Goal: Entertainment & Leisure: Consume media (video, audio)

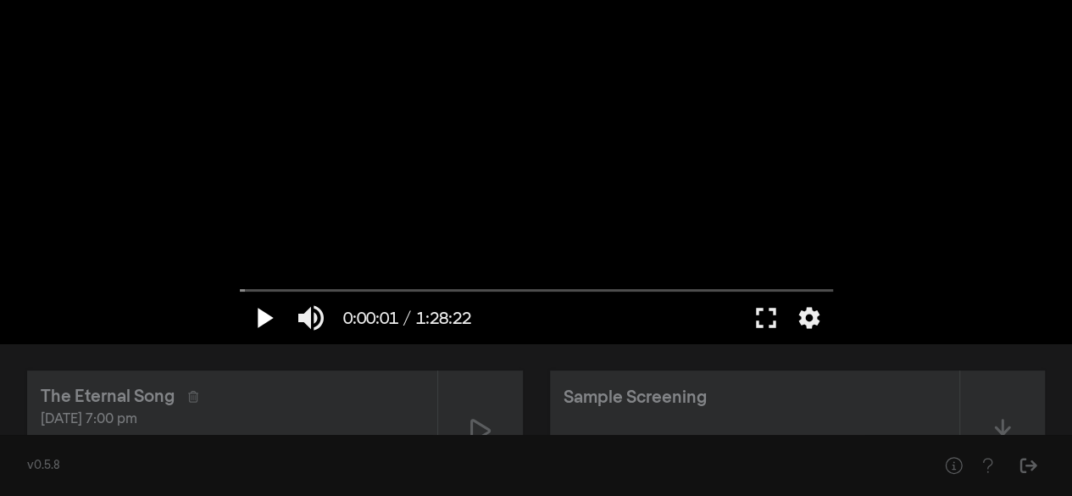
click at [266, 320] on button "play_arrow" at bounding box center [263, 317] width 47 height 51
drag, startPoint x: 763, startPoint y: 319, endPoint x: 763, endPoint y: 393, distance: 74.6
click at [763, 320] on button "fullscreen" at bounding box center [766, 317] width 47 height 51
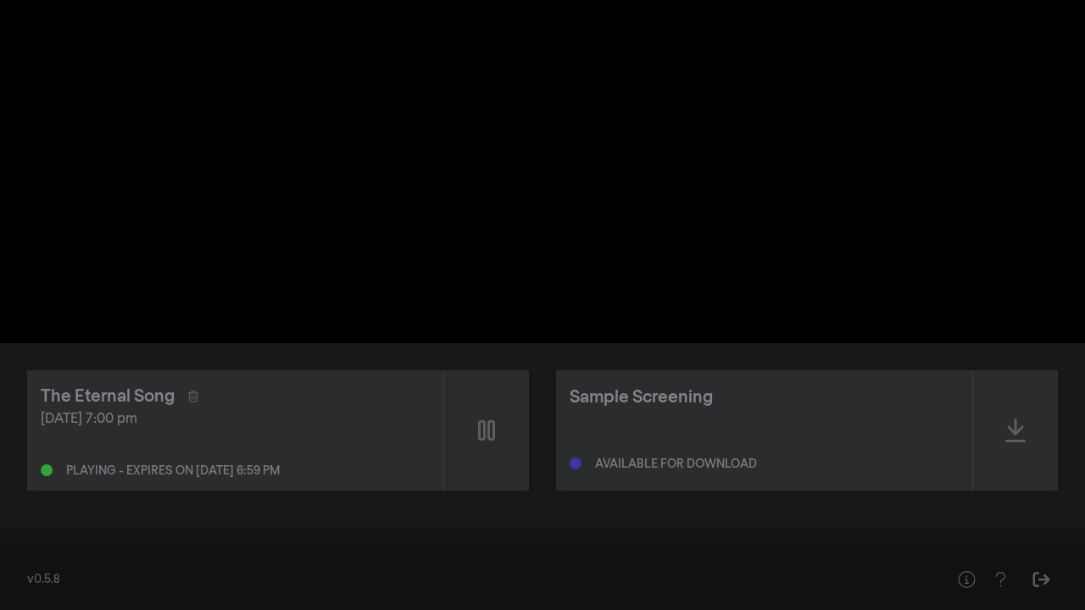
click at [1055, 495] on button "settings" at bounding box center [1052, 584] width 39 height 51
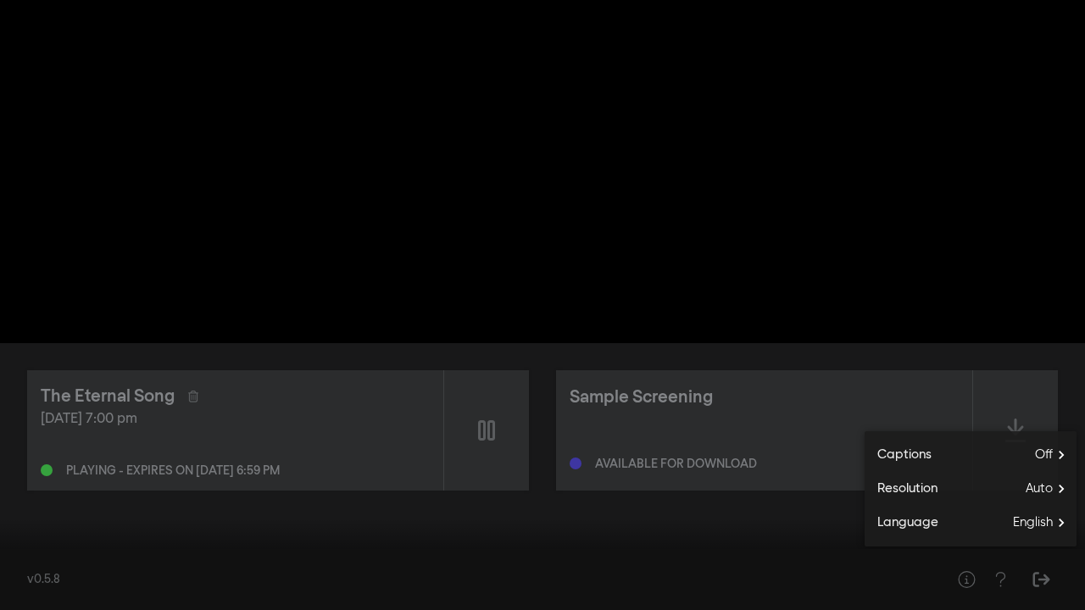
click at [46, 495] on input "Seek" at bounding box center [542, 557] width 1068 height 10
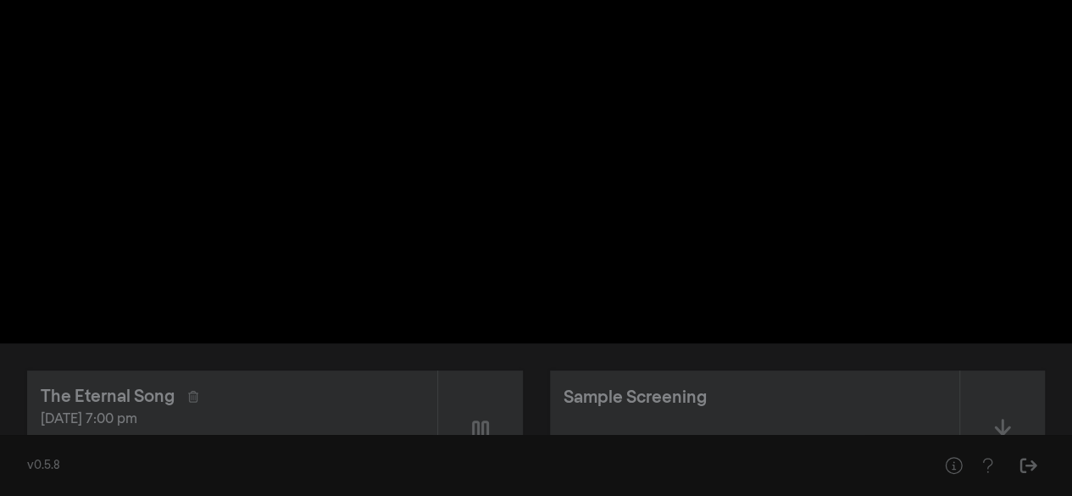
click at [162, 232] on div "pause 0:02:54 / 1:28:22 volume_up fullscreen settings closed_caption Captions O…" at bounding box center [536, 171] width 1072 height 343
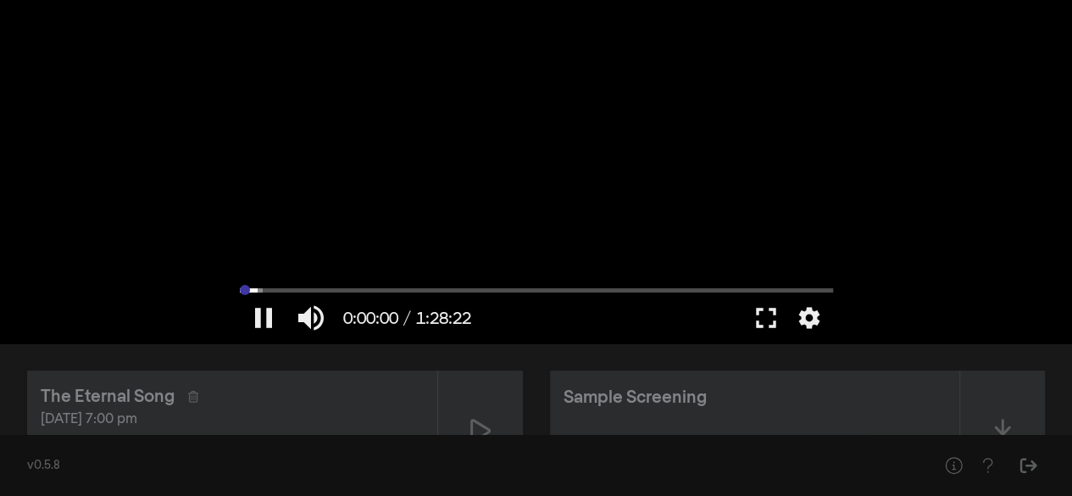
drag, startPoint x: 264, startPoint y: 292, endPoint x: 241, endPoint y: 291, distance: 23.8
click at [241, 291] on input "Seek" at bounding box center [536, 290] width 593 height 10
click at [808, 320] on button "settings" at bounding box center [809, 317] width 39 height 51
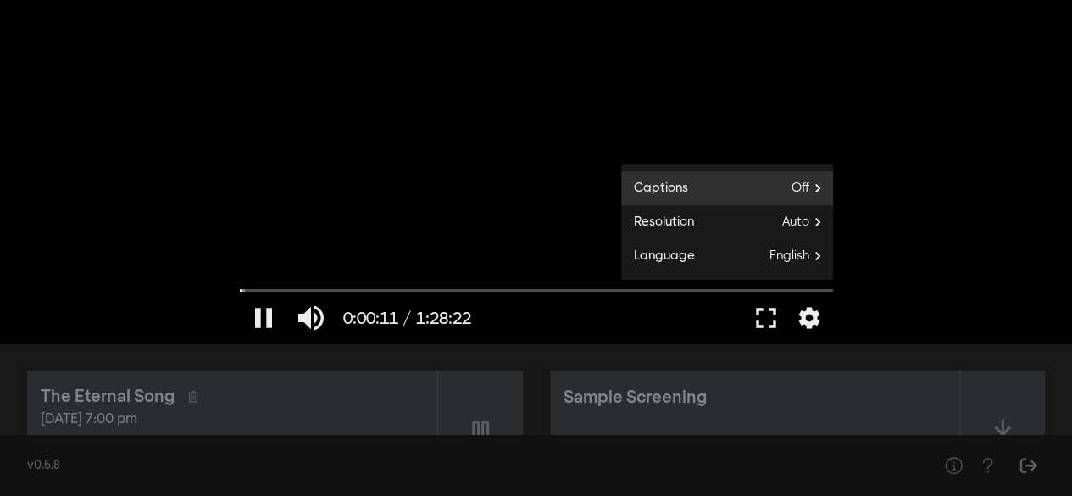
click at [799, 194] on span "Off" at bounding box center [813, 187] width 42 height 25
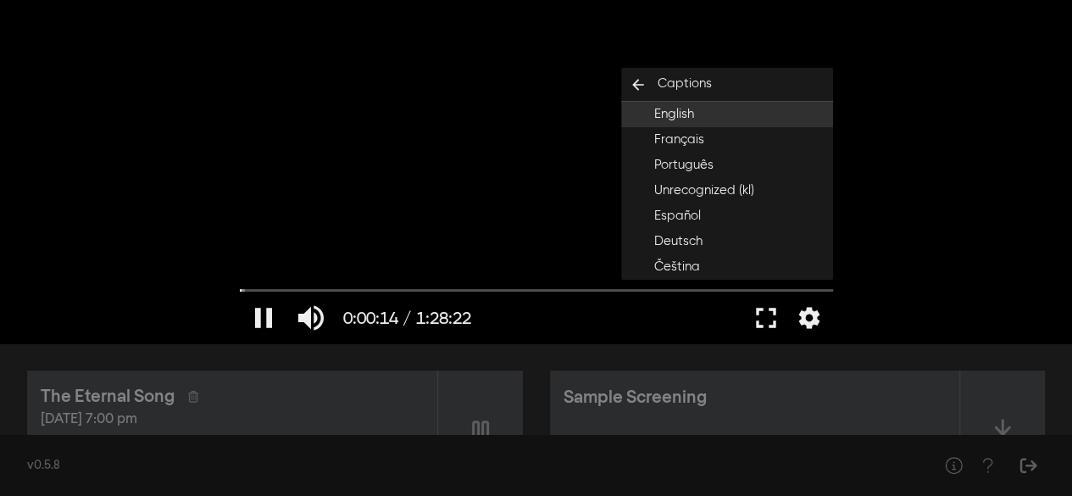
click at [697, 111] on button "English" at bounding box center [727, 114] width 212 height 25
click at [248, 291] on input "Seek" at bounding box center [536, 290] width 593 height 10
drag, startPoint x: 248, startPoint y: 291, endPoint x: 229, endPoint y: 292, distance: 18.7
click at [240, 292] on input "Seek" at bounding box center [536, 291] width 593 height 10
click at [266, 318] on button "pause" at bounding box center [263, 317] width 47 height 51
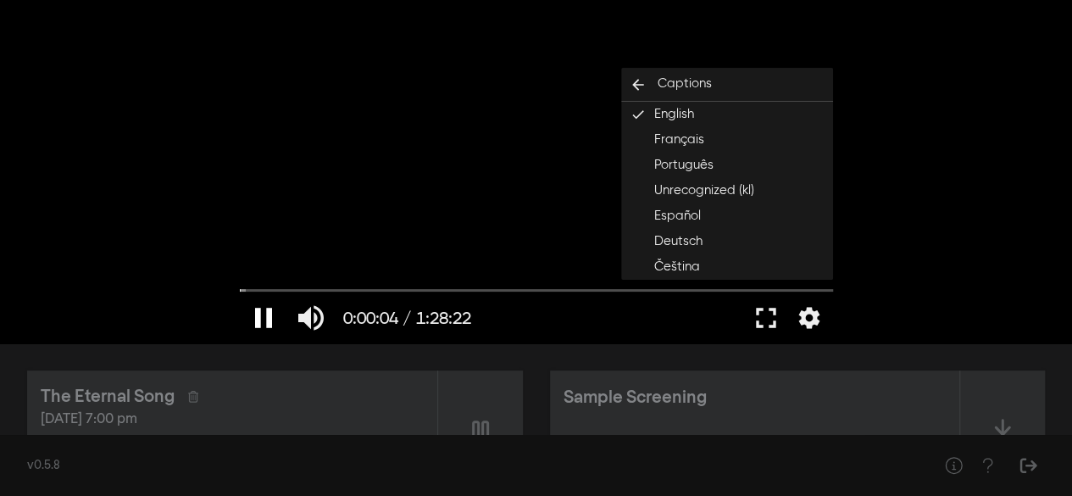
type input "4.711167"
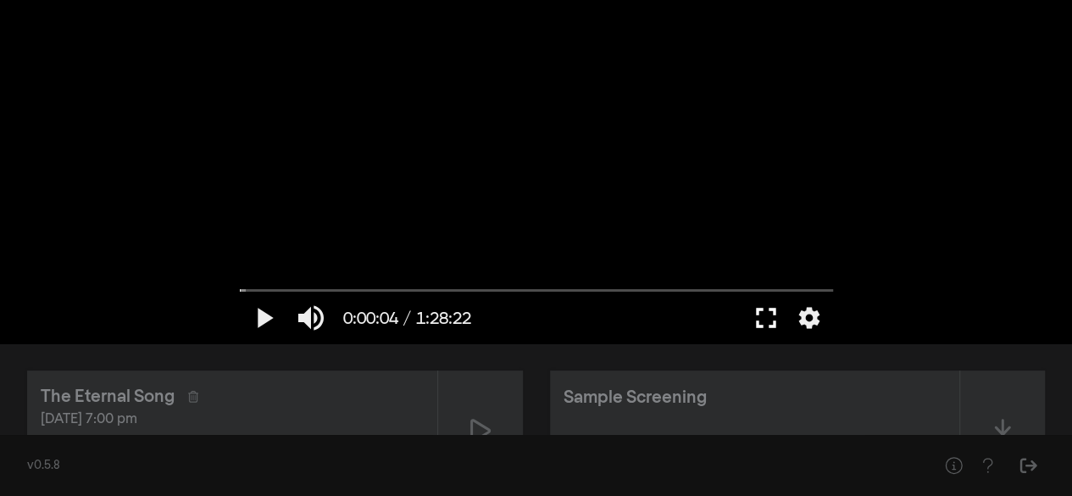
drag, startPoint x: 761, startPoint y: 318, endPoint x: 761, endPoint y: 392, distance: 73.7
click at [761, 318] on button "fullscreen" at bounding box center [766, 317] width 47 height 51
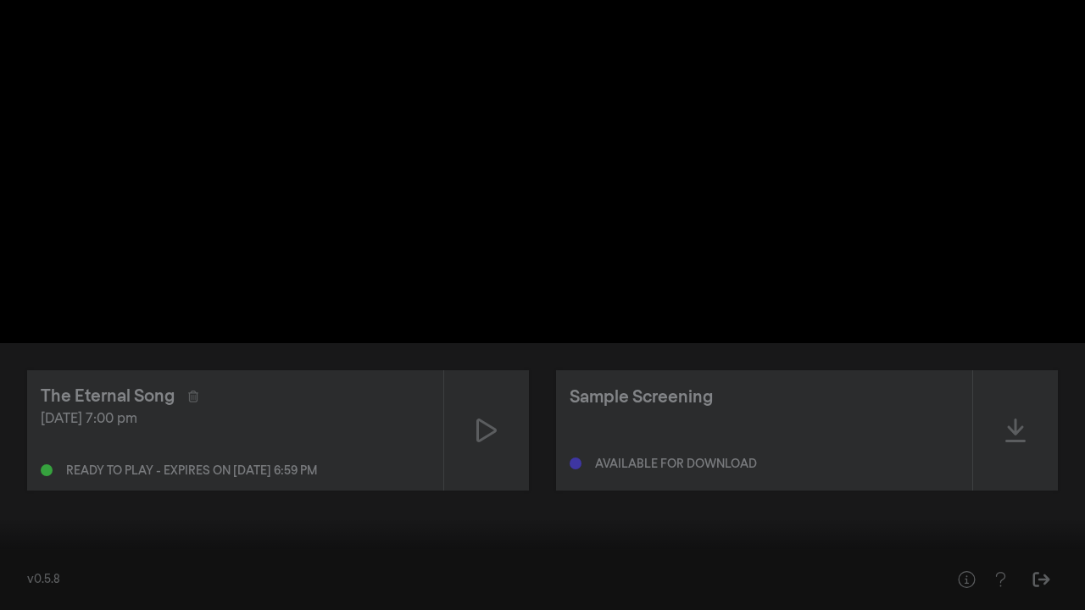
click at [36, 495] on button "play_arrow" at bounding box center [31, 584] width 47 height 51
drag, startPoint x: 24, startPoint y: 556, endPoint x: 6, endPoint y: 563, distance: 19.0
click at [8, 495] on input "Seek" at bounding box center [542, 558] width 1068 height 10
click at [39, 495] on button "pause" at bounding box center [31, 584] width 47 height 51
type input "0.623873"
